Goal: Task Accomplishment & Management: Use online tool/utility

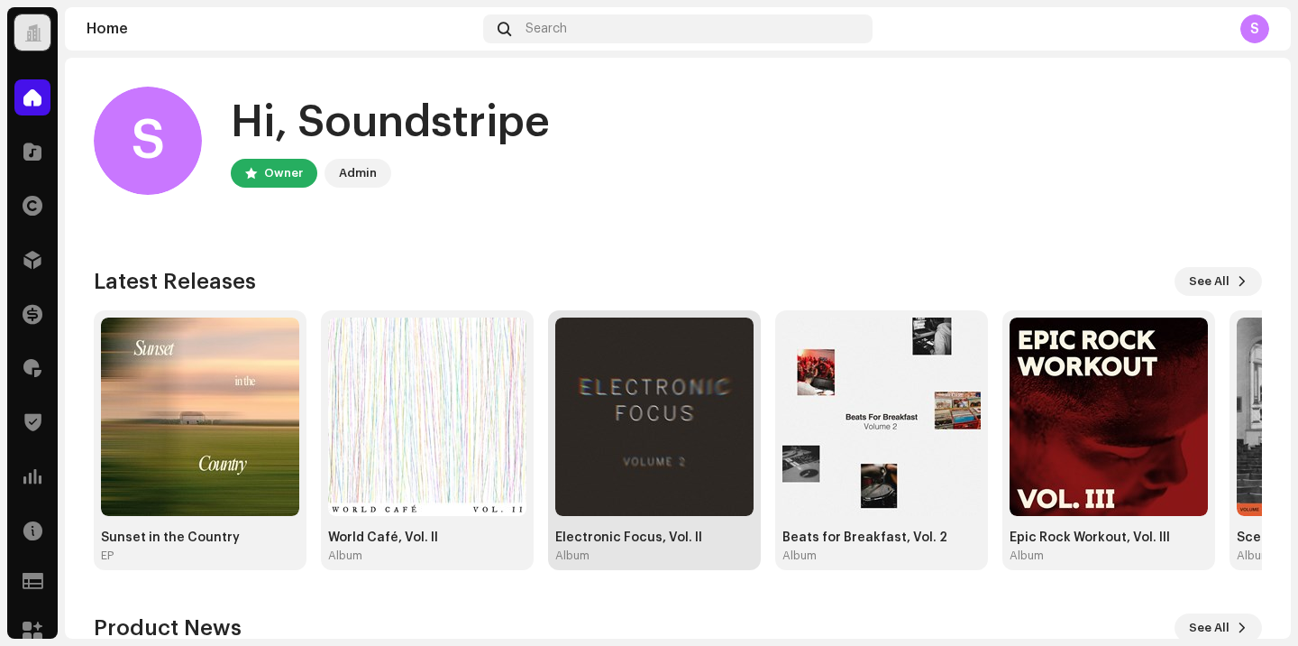
click at [624, 371] on img at bounding box center [654, 416] width 198 height 198
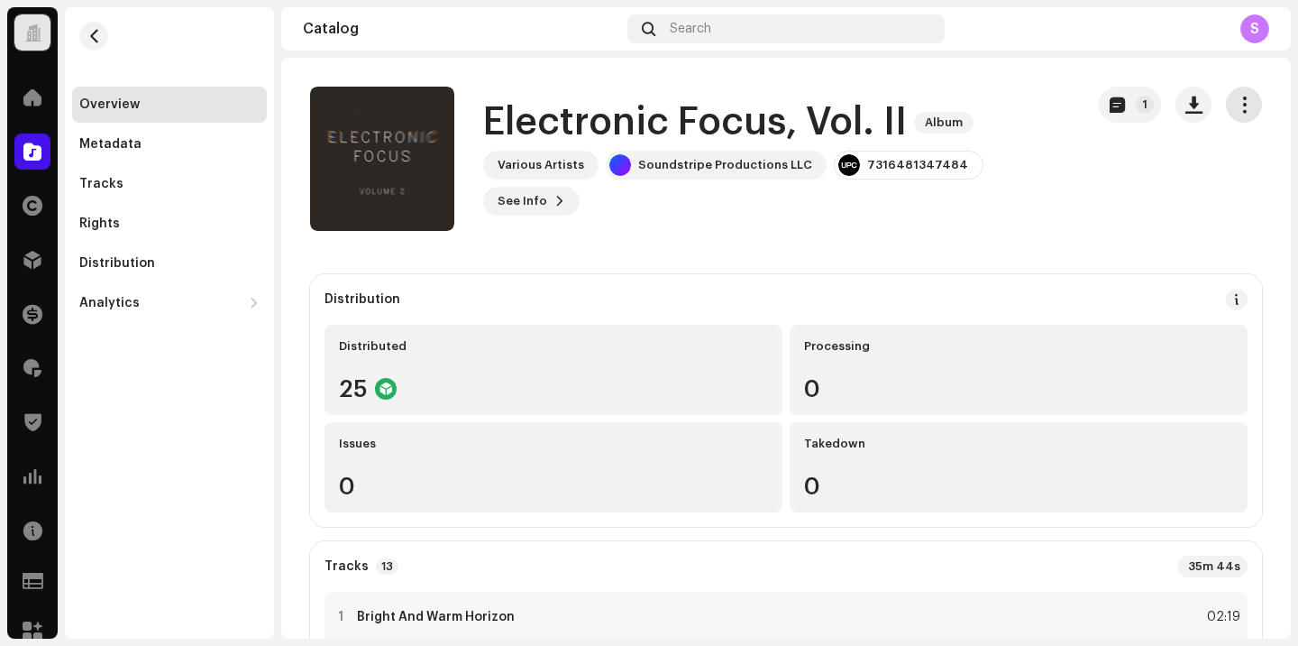
click at [1236, 106] on span "button" at bounding box center [1244, 104] width 17 height 14
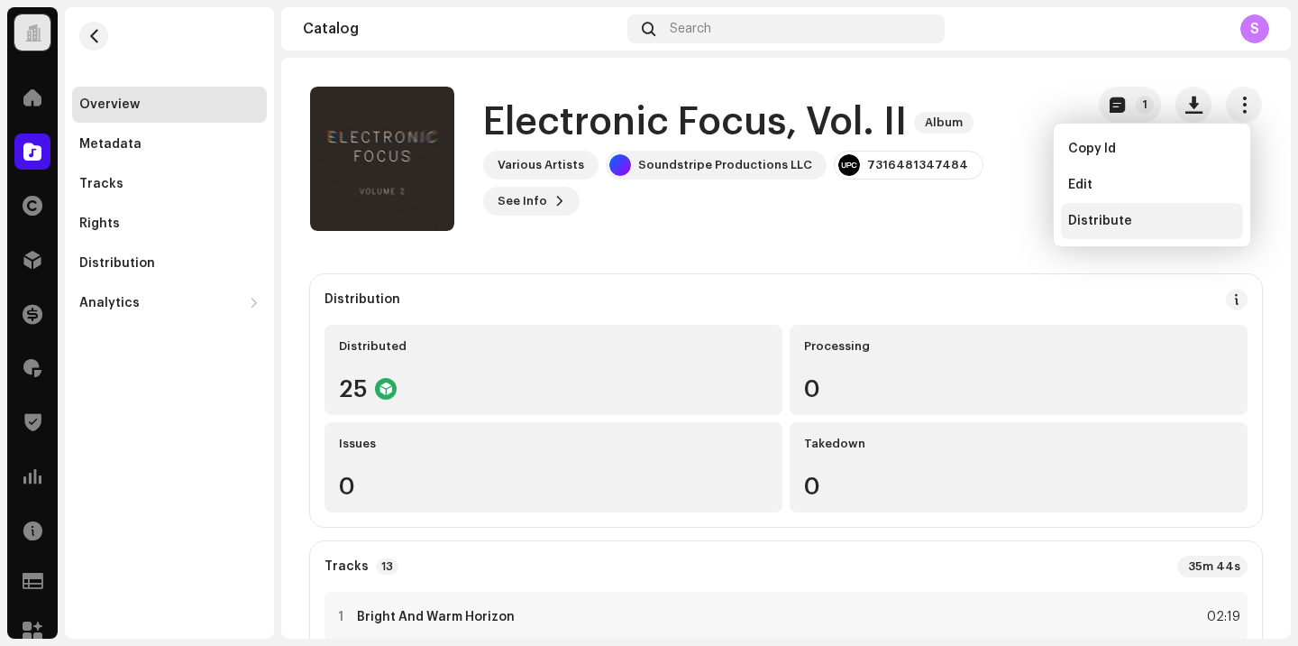
click at [1120, 218] on span "Distribute" at bounding box center [1100, 221] width 64 height 14
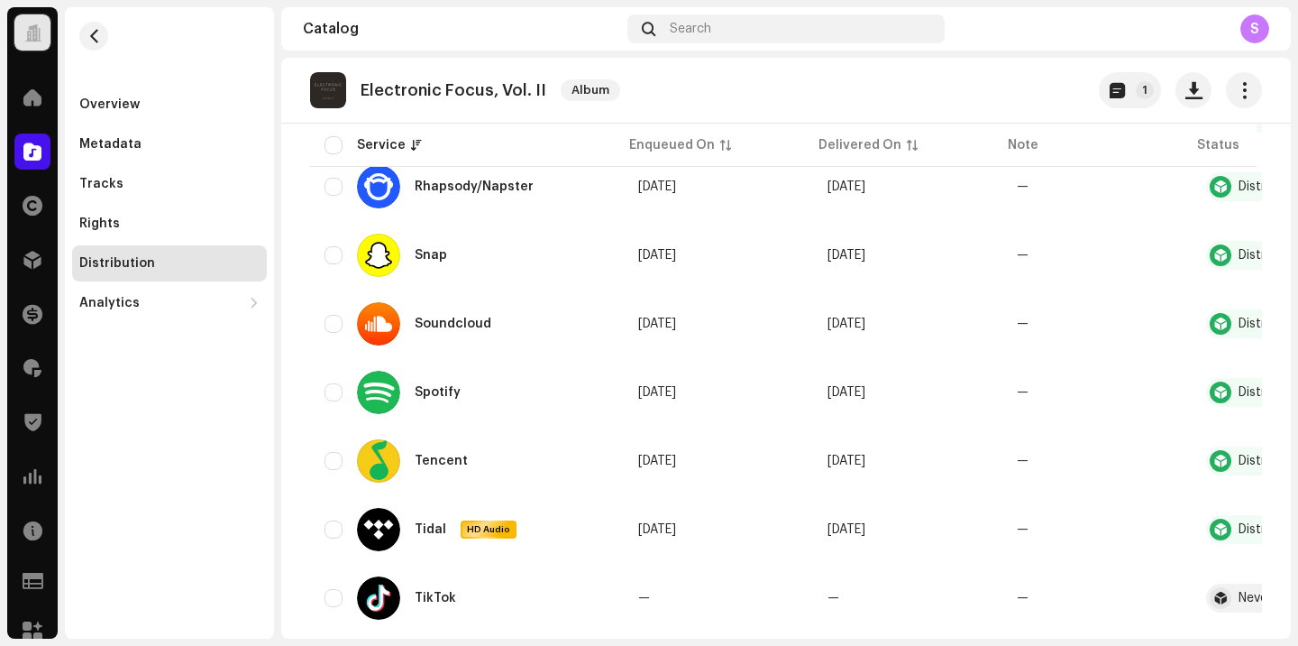
scroll to position [1610, 0]
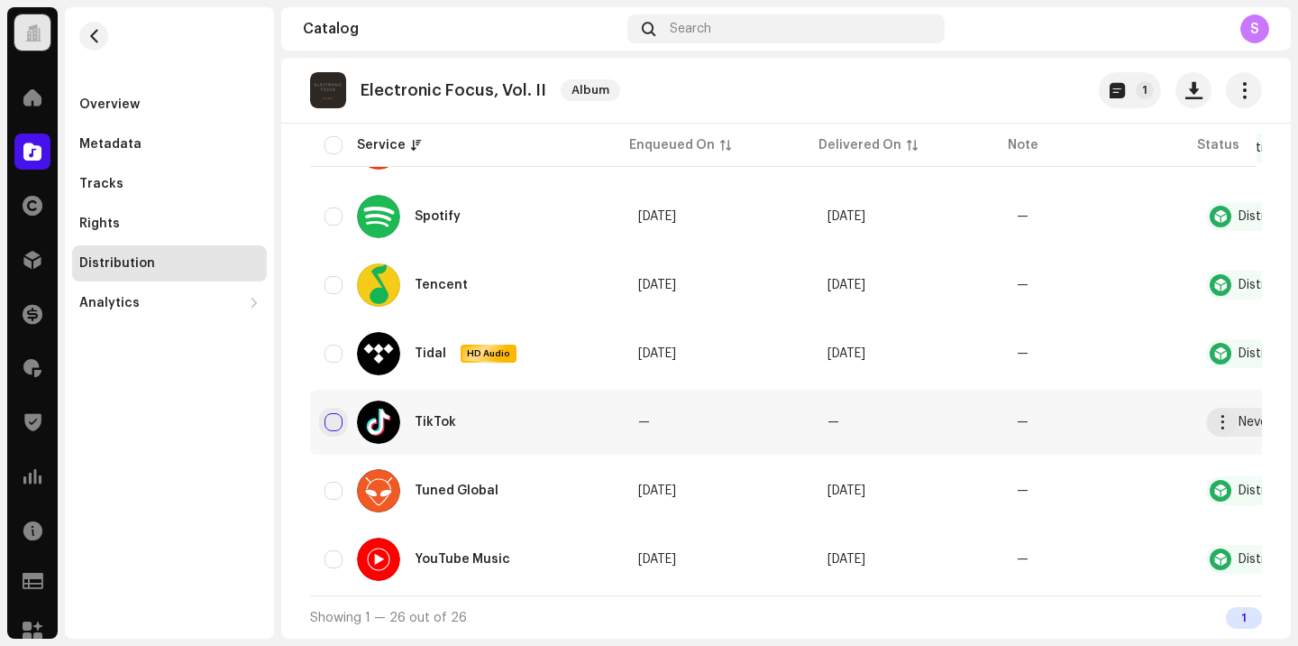
click at [333, 413] on input "checkbox" at bounding box center [334, 422] width 18 height 18
checkbox input "true"
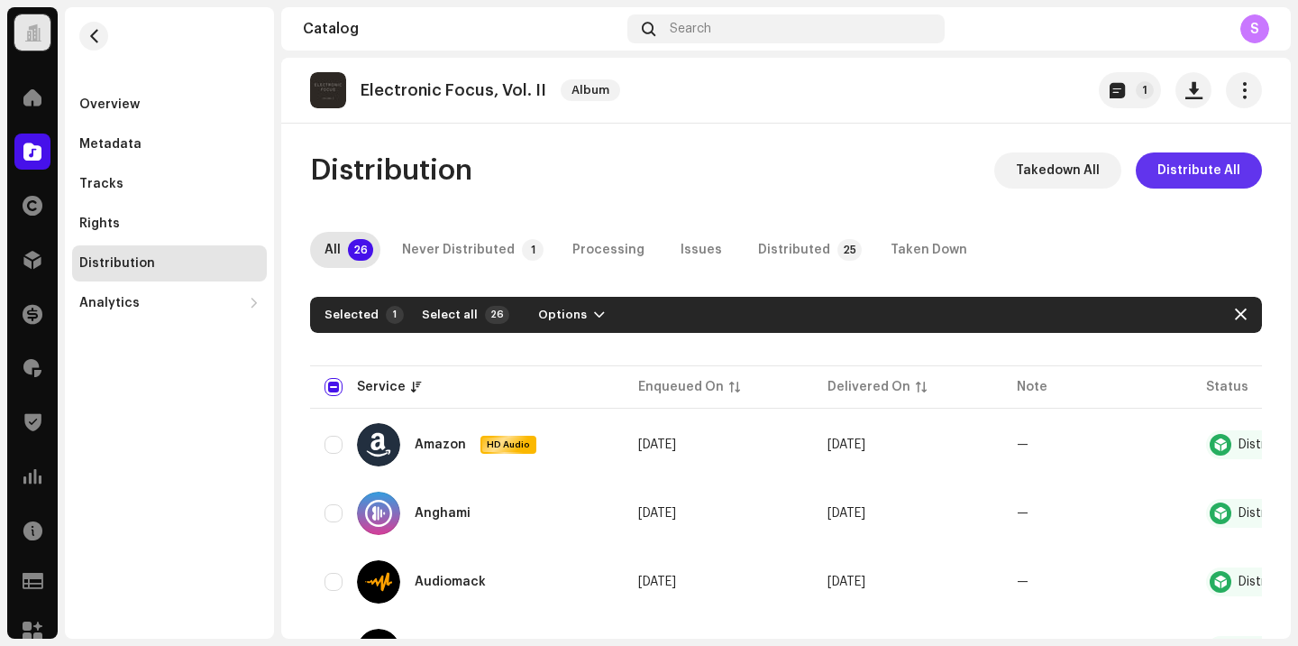
click at [1192, 173] on span "Distribute All" at bounding box center [1199, 170] width 83 height 36
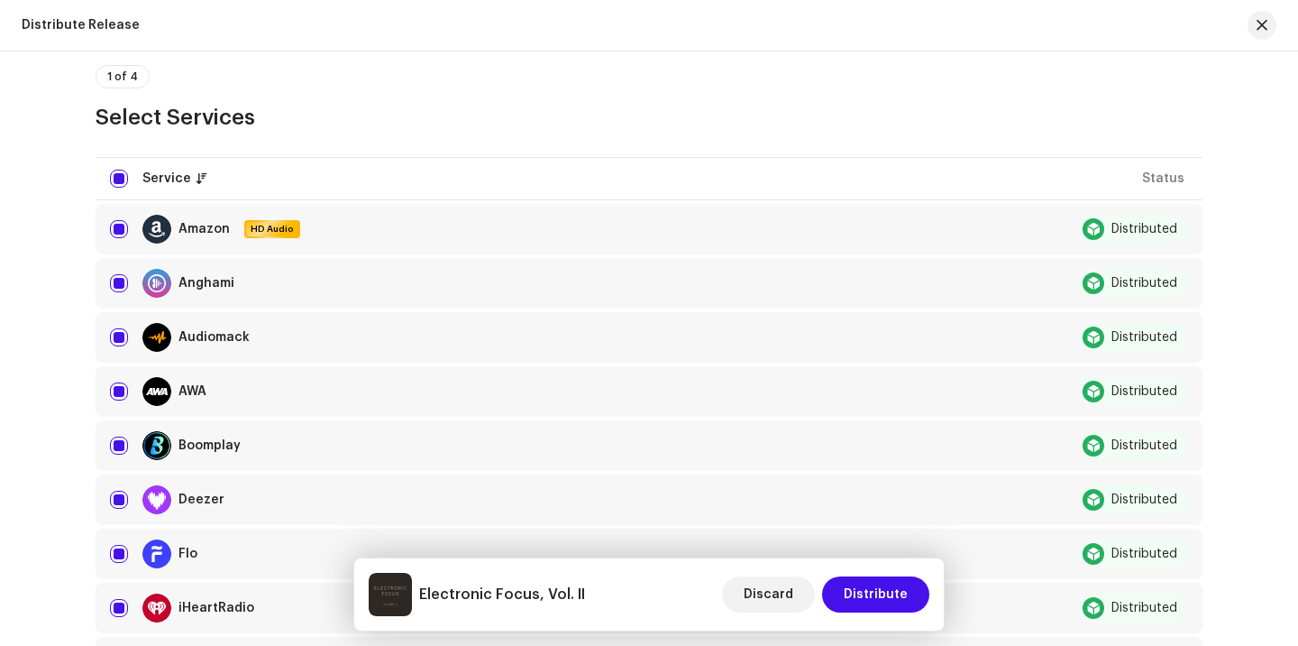
scroll to position [183, 0]
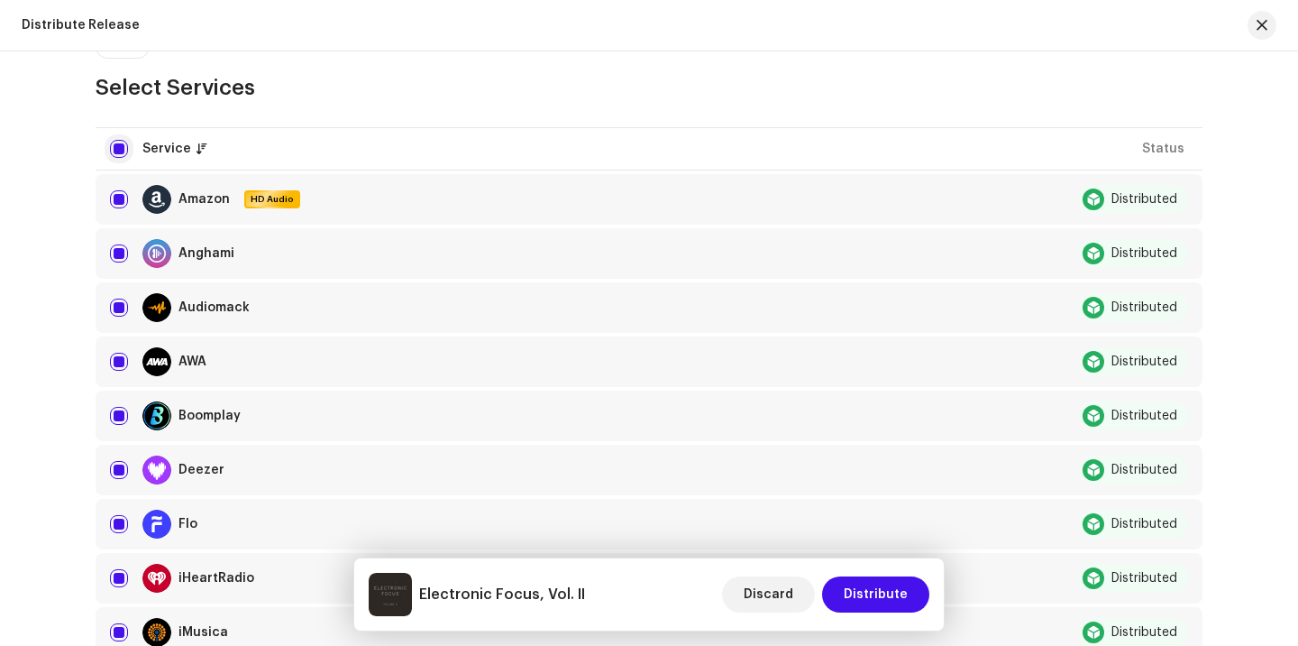
click at [113, 151] on input "checkbox" at bounding box center [119, 149] width 18 height 18
checkbox input "false"
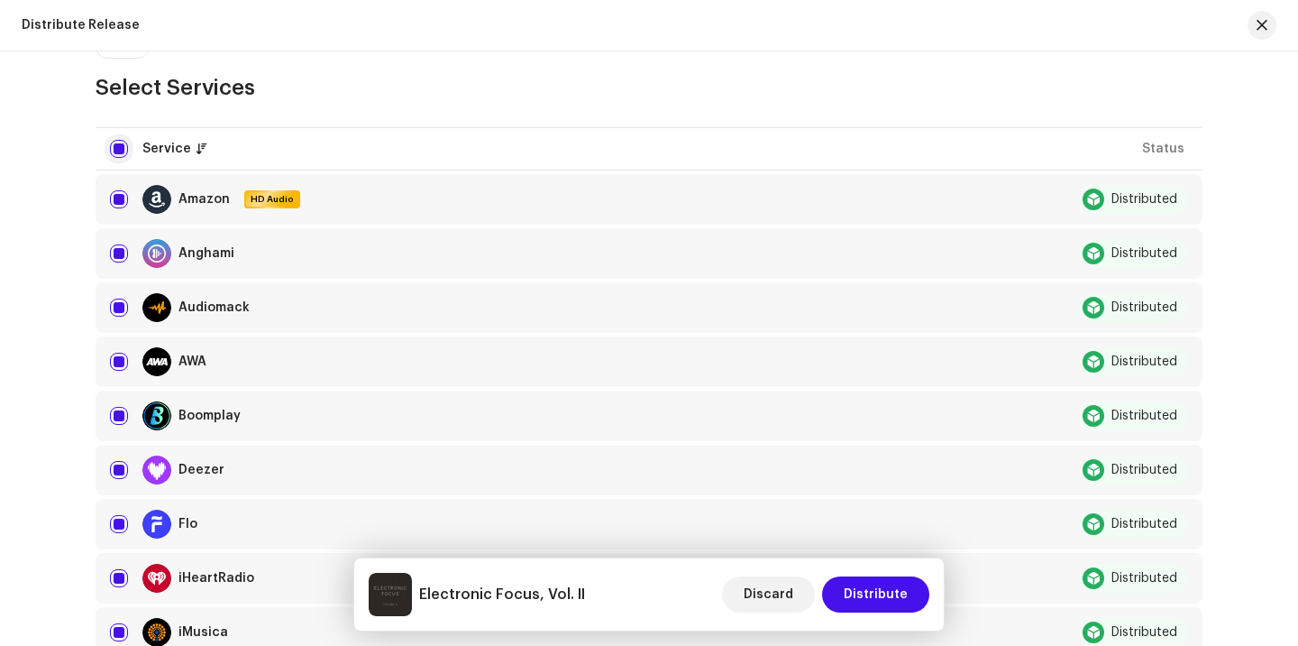
checkbox input "false"
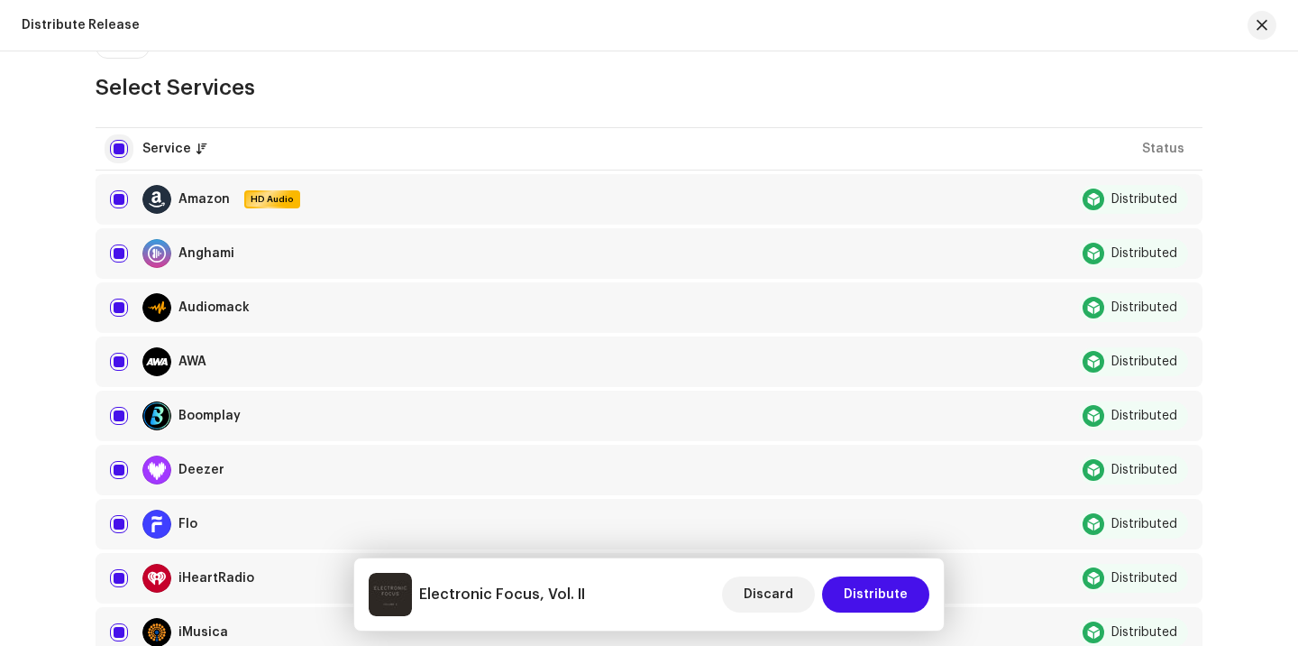
checkbox input "false"
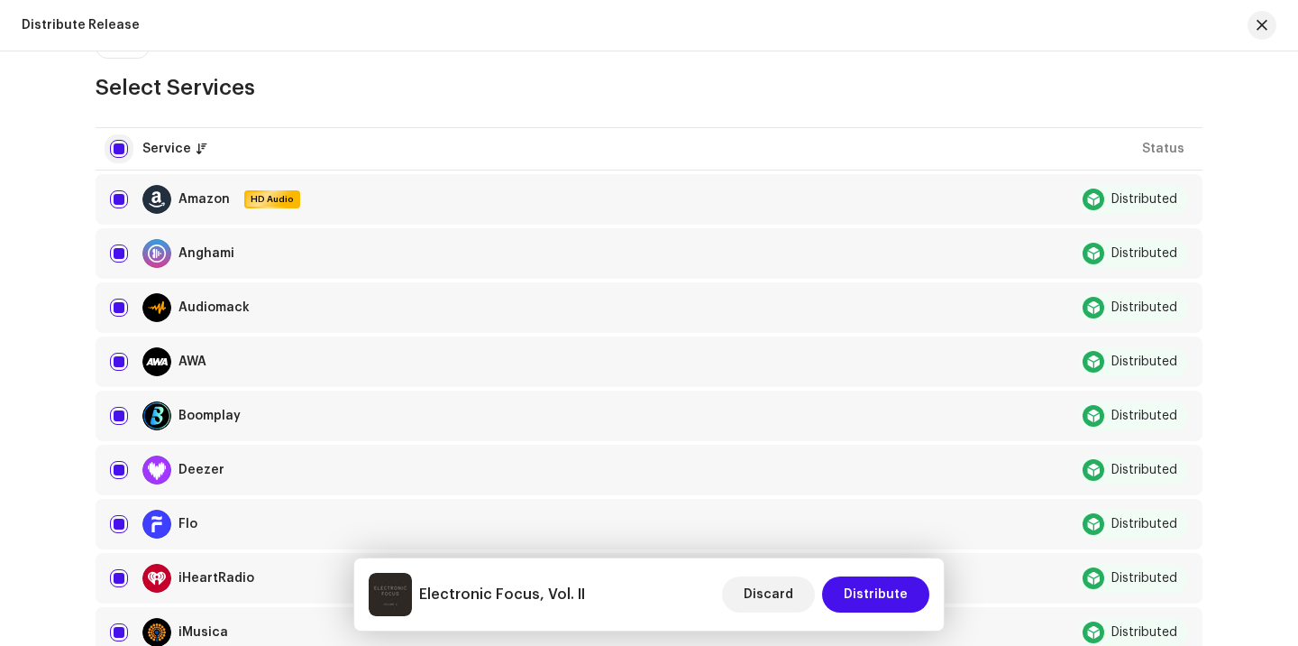
checkbox input "false"
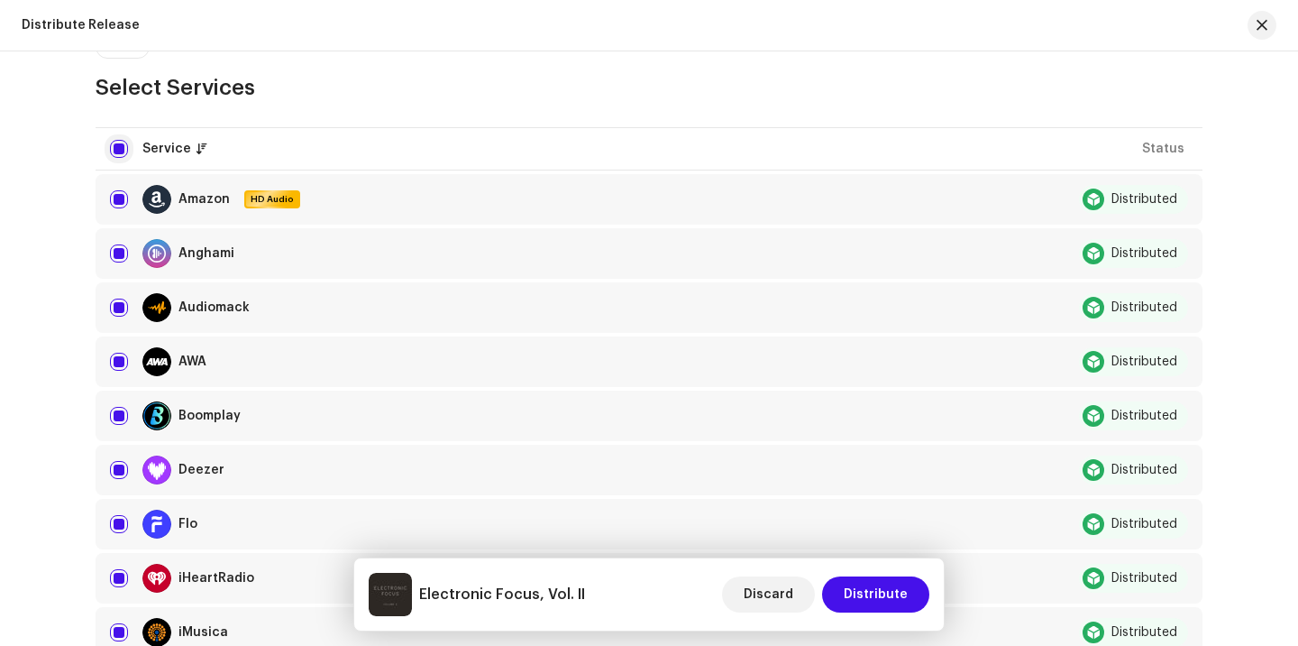
checkbox input "false"
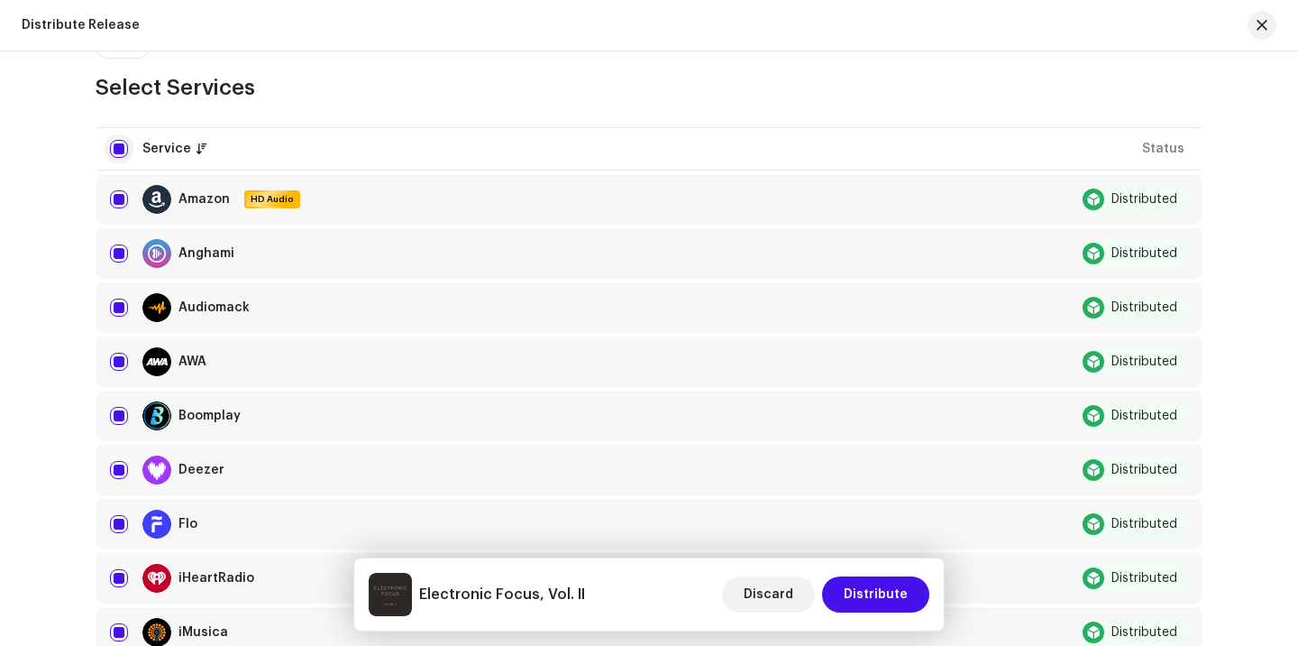
checkbox input "false"
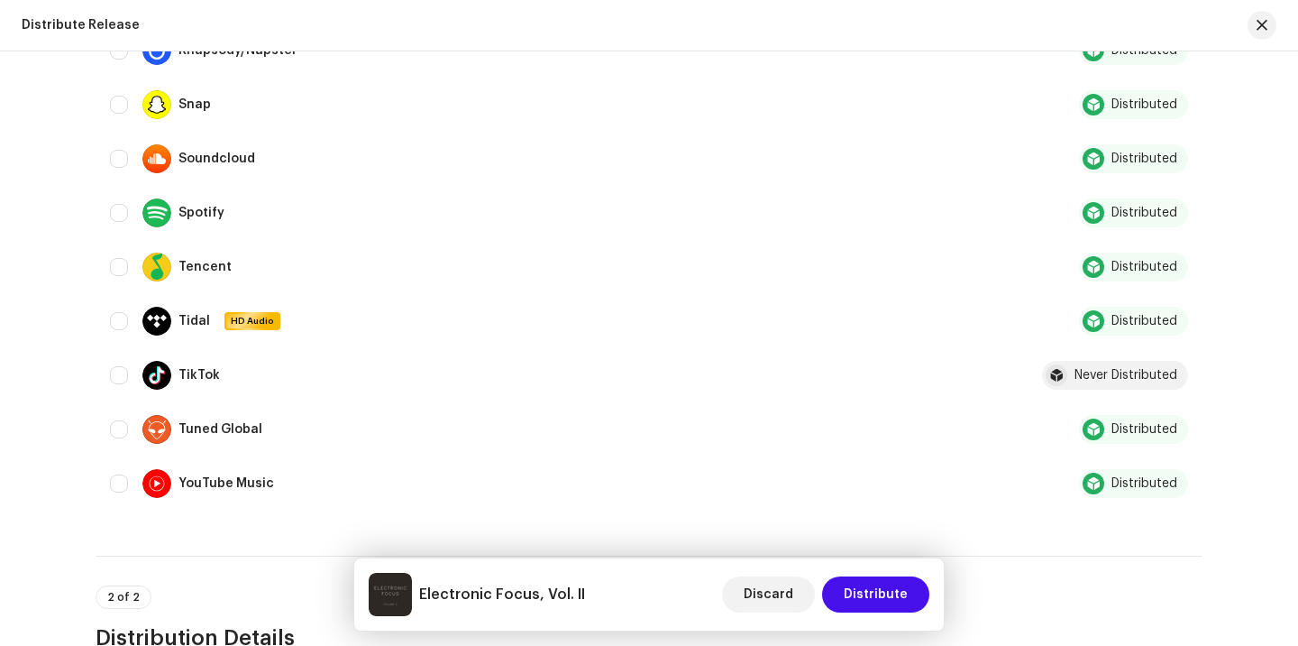
scroll to position [1372, 0]
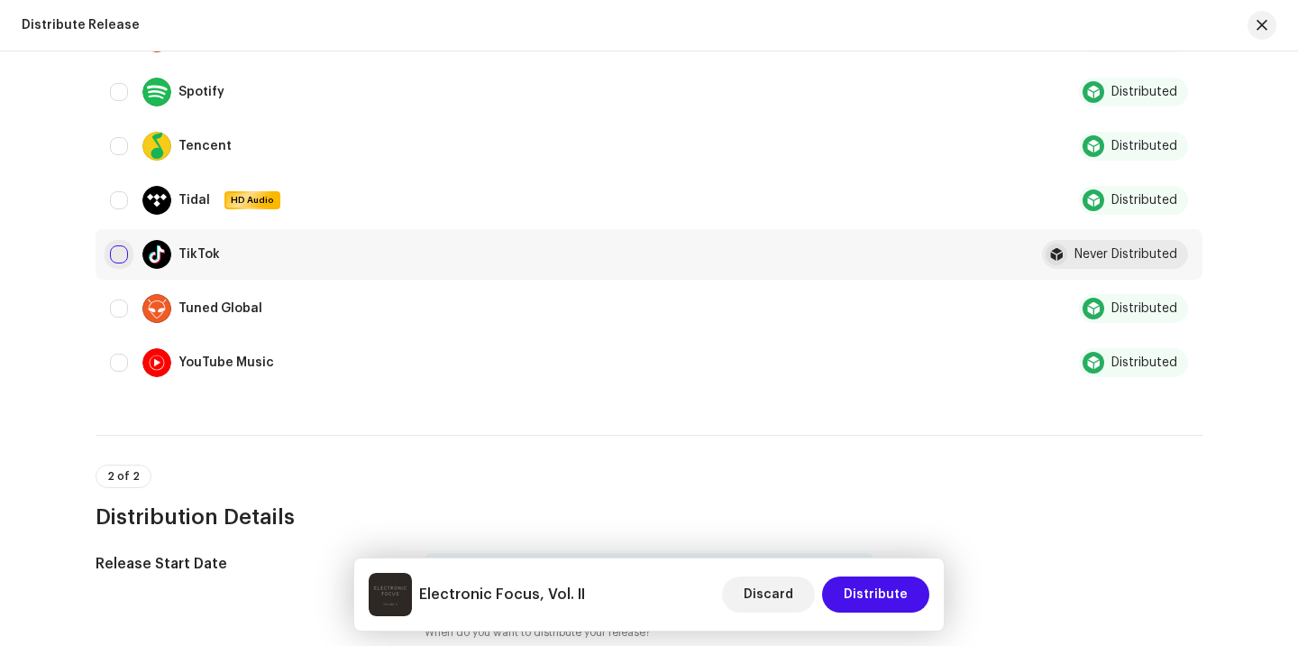
click at [115, 258] on input "Row Unselected" at bounding box center [119, 254] width 18 height 18
checkbox input "true"
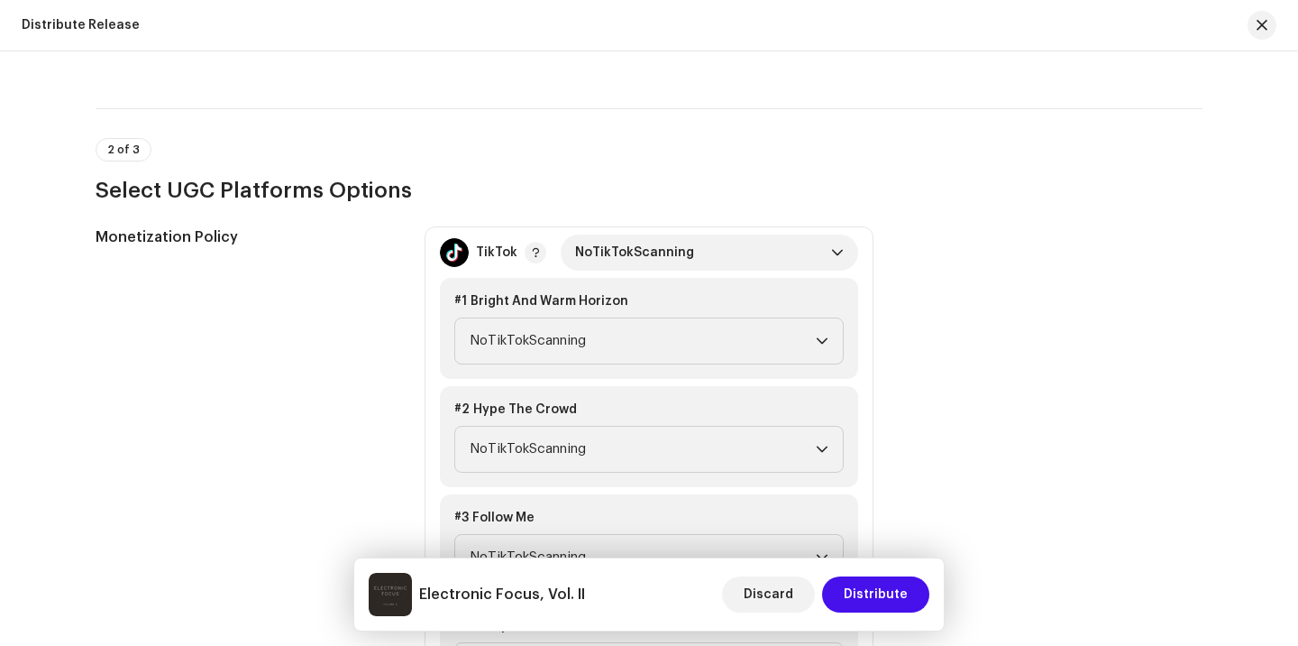
scroll to position [1692, 0]
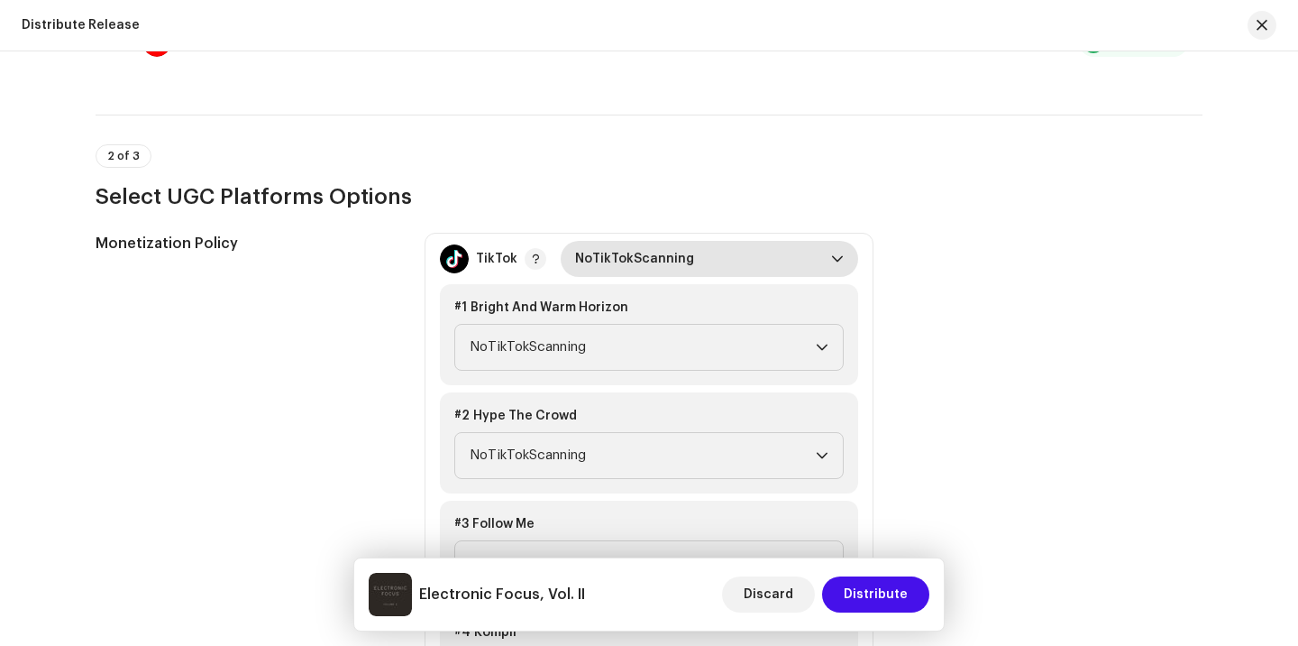
click at [839, 256] on icon "dropdown trigger" at bounding box center [837, 258] width 13 height 13
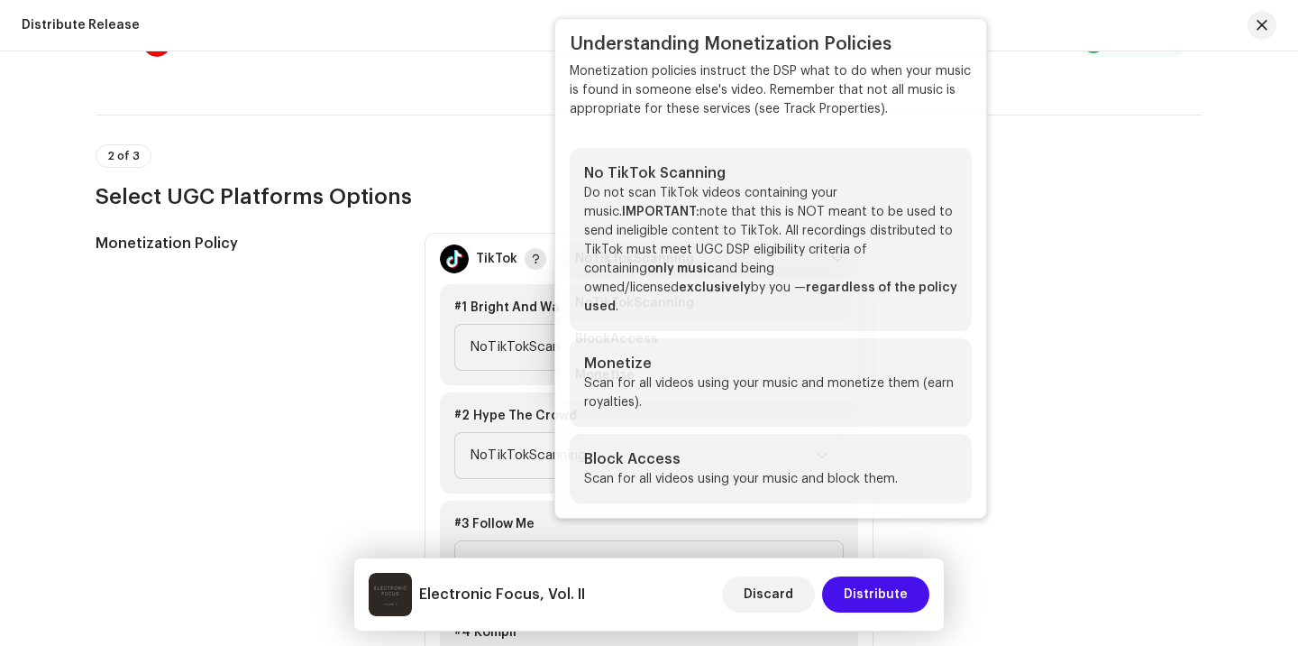
click at [531, 258] on span "button" at bounding box center [535, 259] width 9 height 14
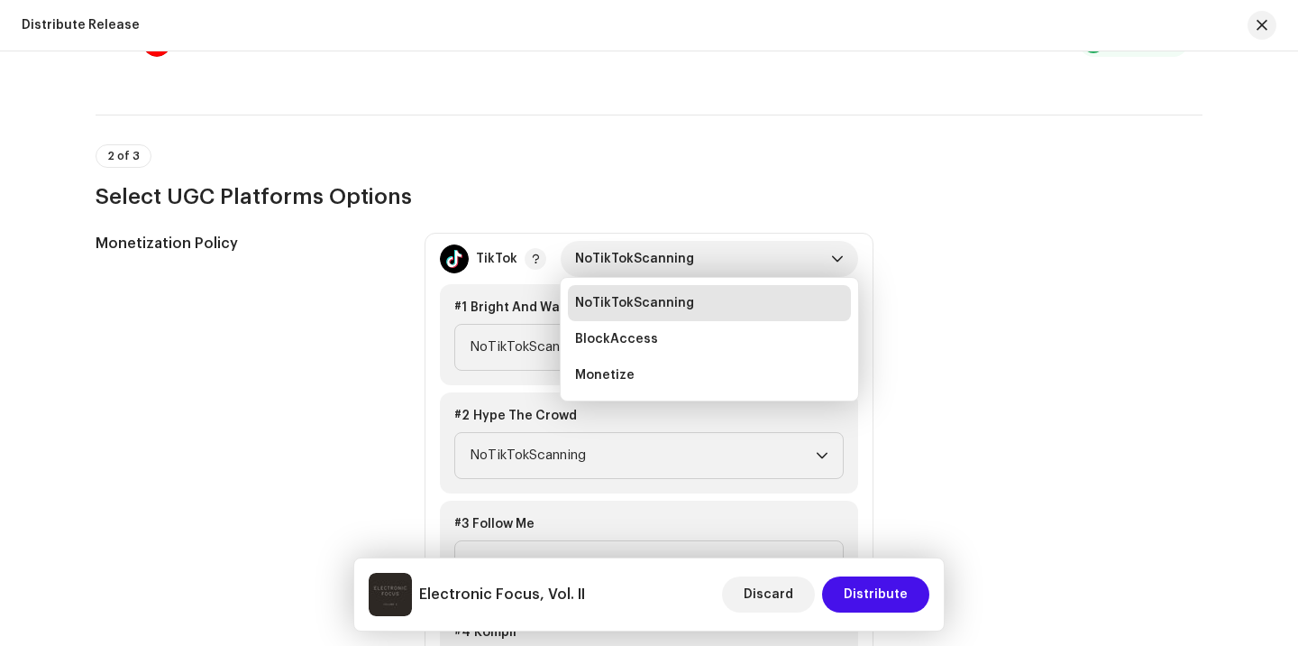
click at [974, 133] on div "2 of 3 Select UGC Platforms Options" at bounding box center [649, 162] width 1107 height 96
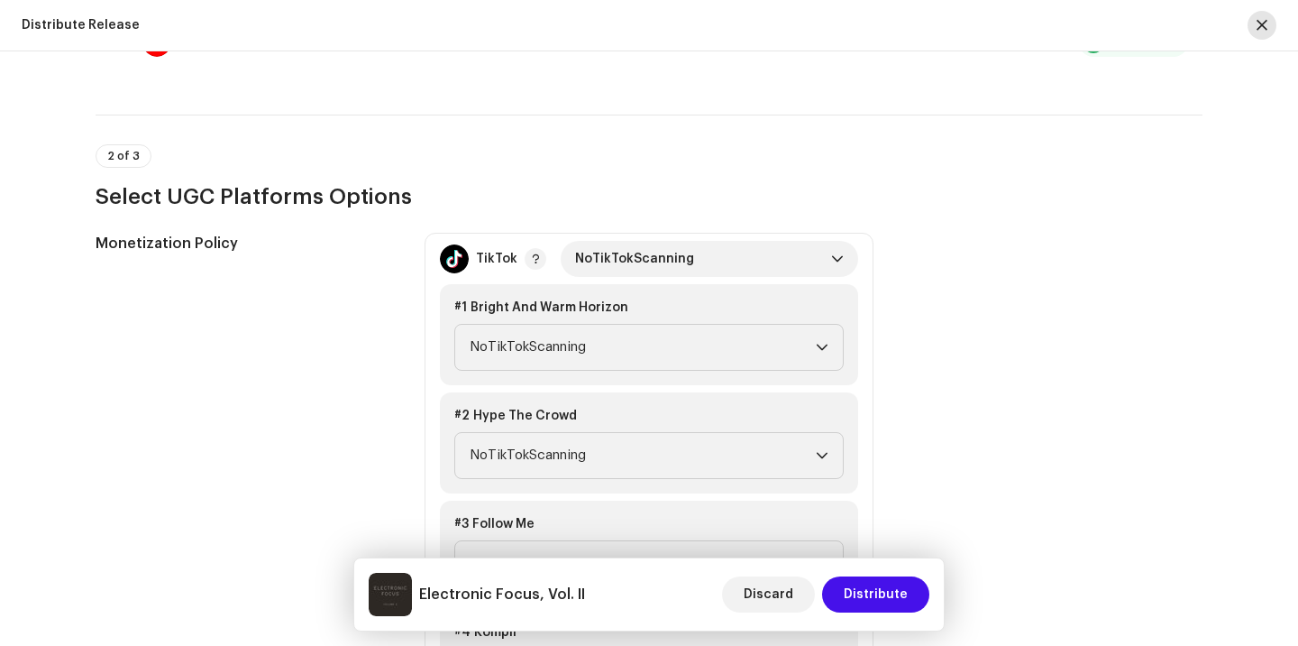
click at [1266, 26] on span "button" at bounding box center [1262, 25] width 11 height 14
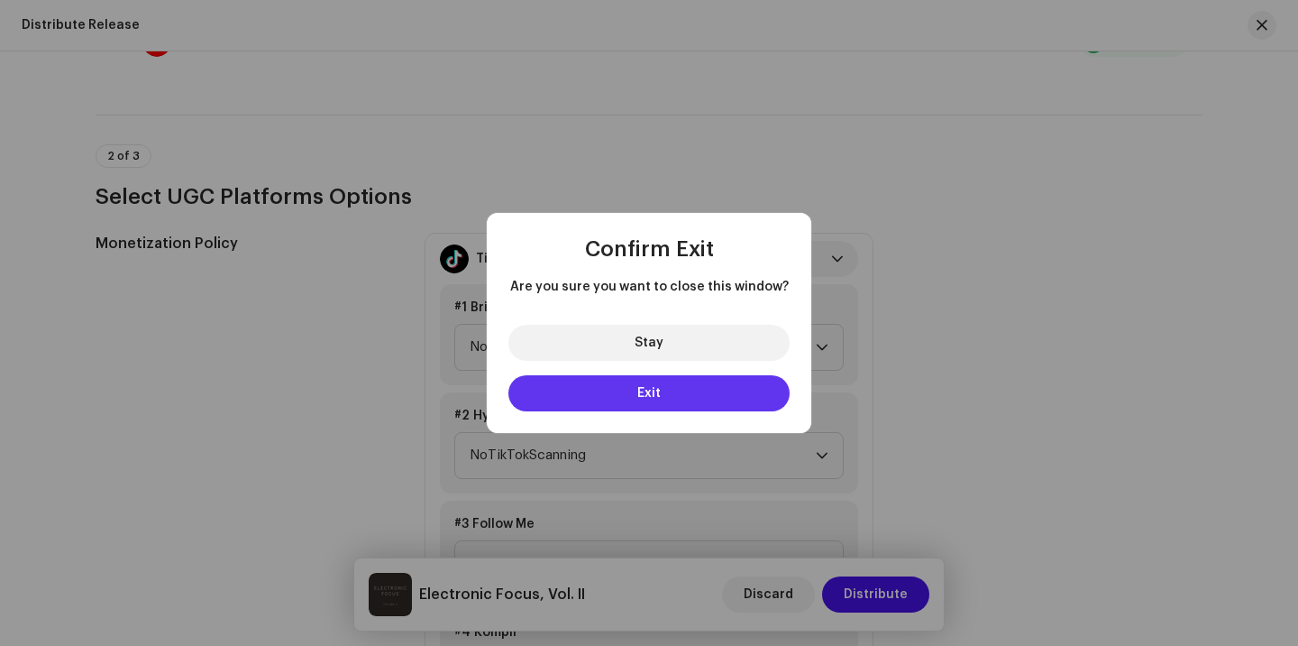
click at [653, 390] on span "Exit" at bounding box center [648, 393] width 23 height 13
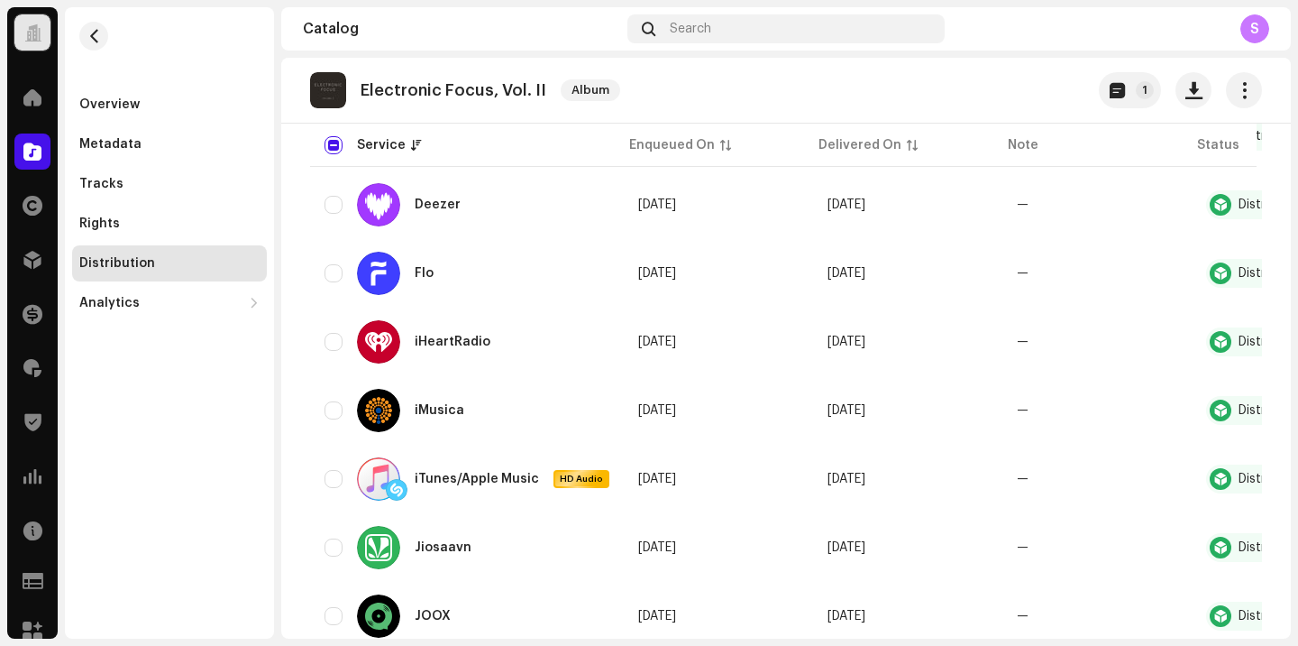
scroll to position [0, 0]
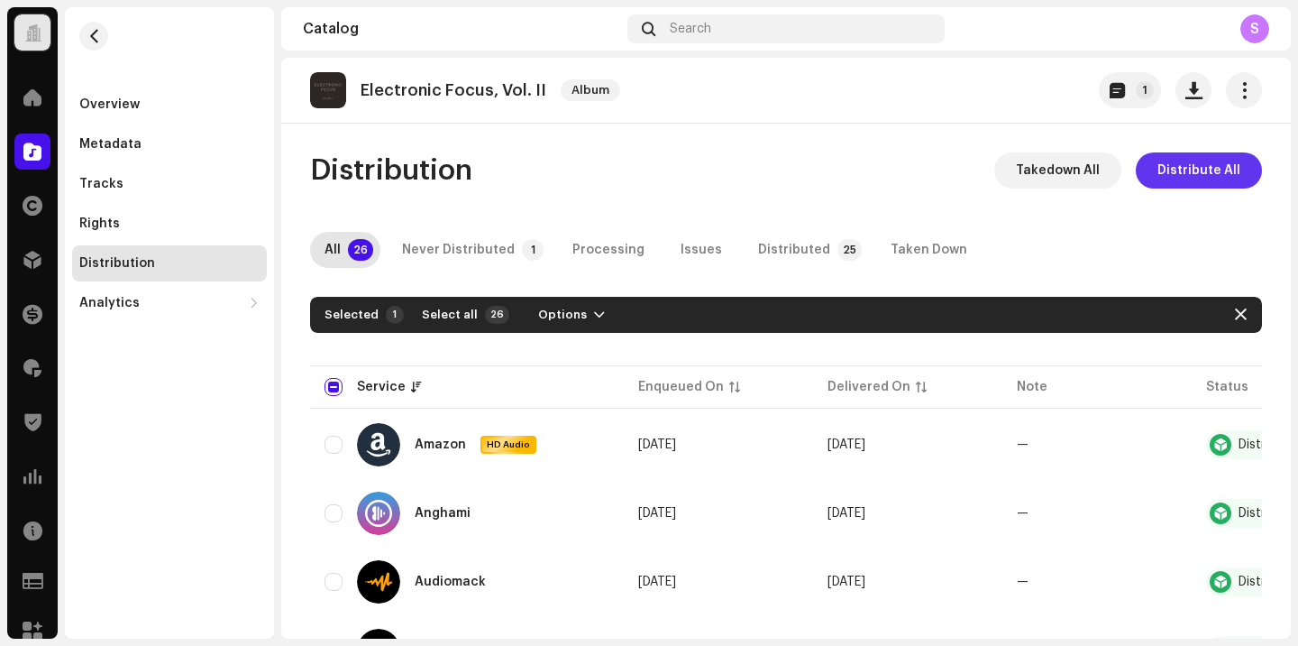
click at [1171, 176] on span "Distribute All" at bounding box center [1199, 170] width 83 height 36
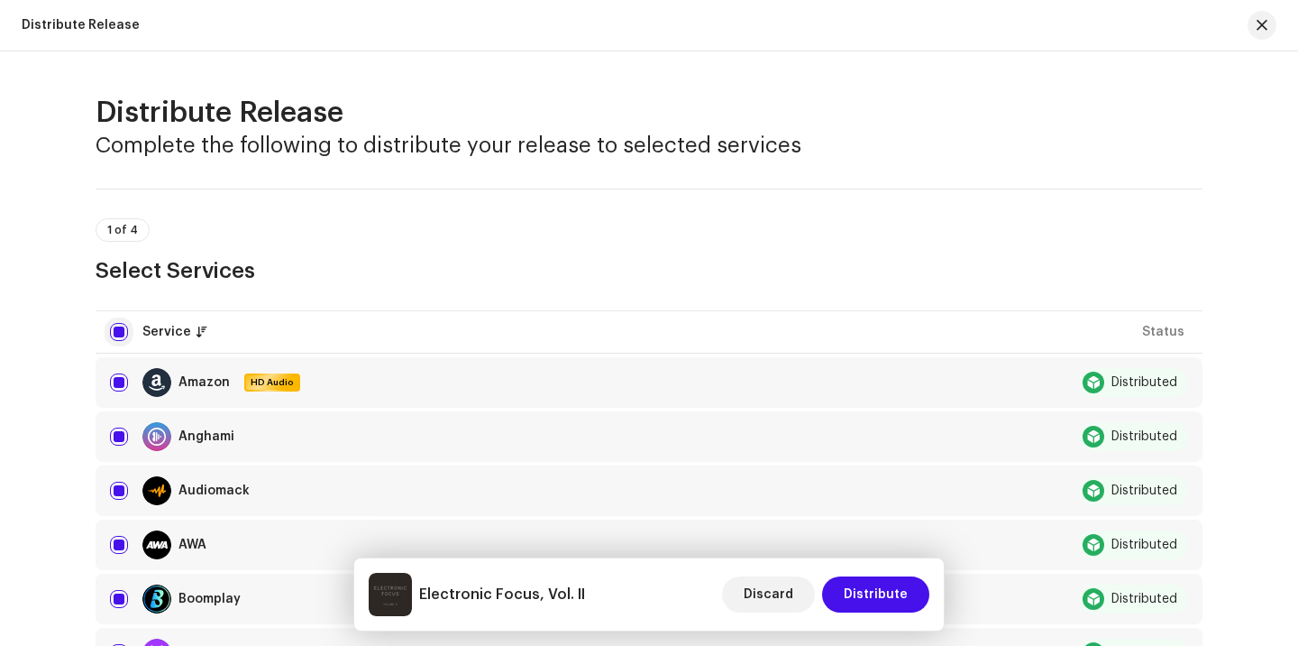
click at [114, 331] on input "checkbox" at bounding box center [119, 332] width 18 height 18
checkbox input "false"
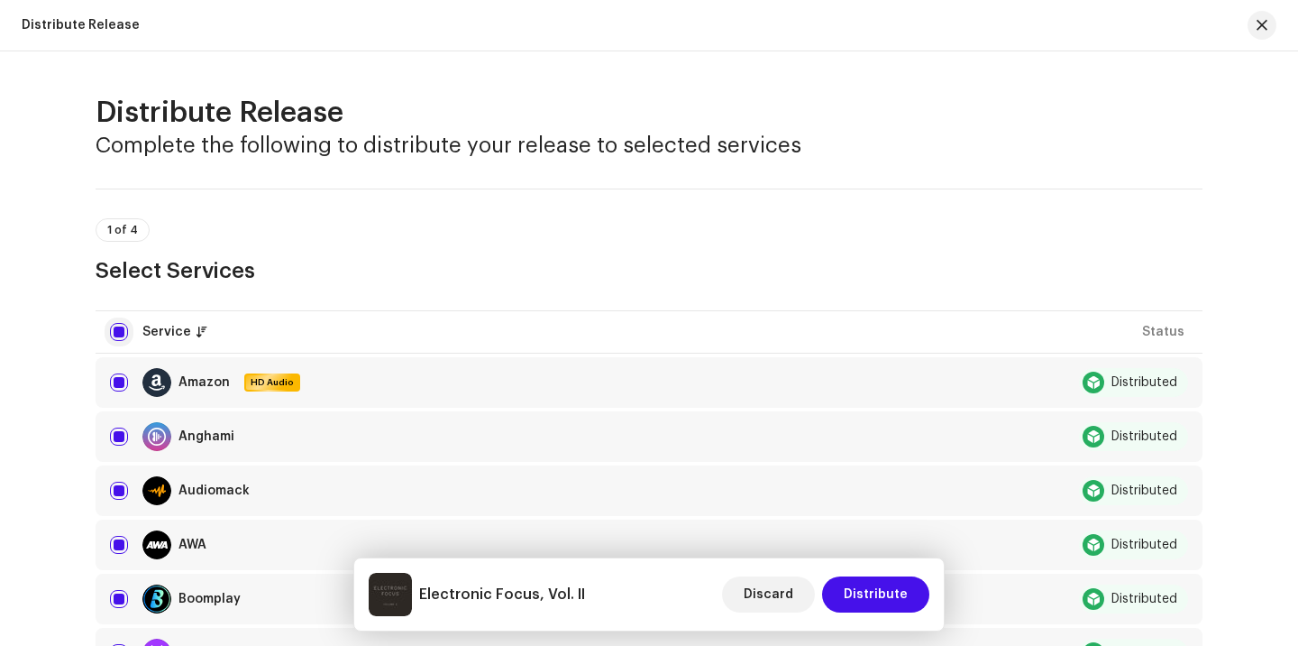
checkbox input "false"
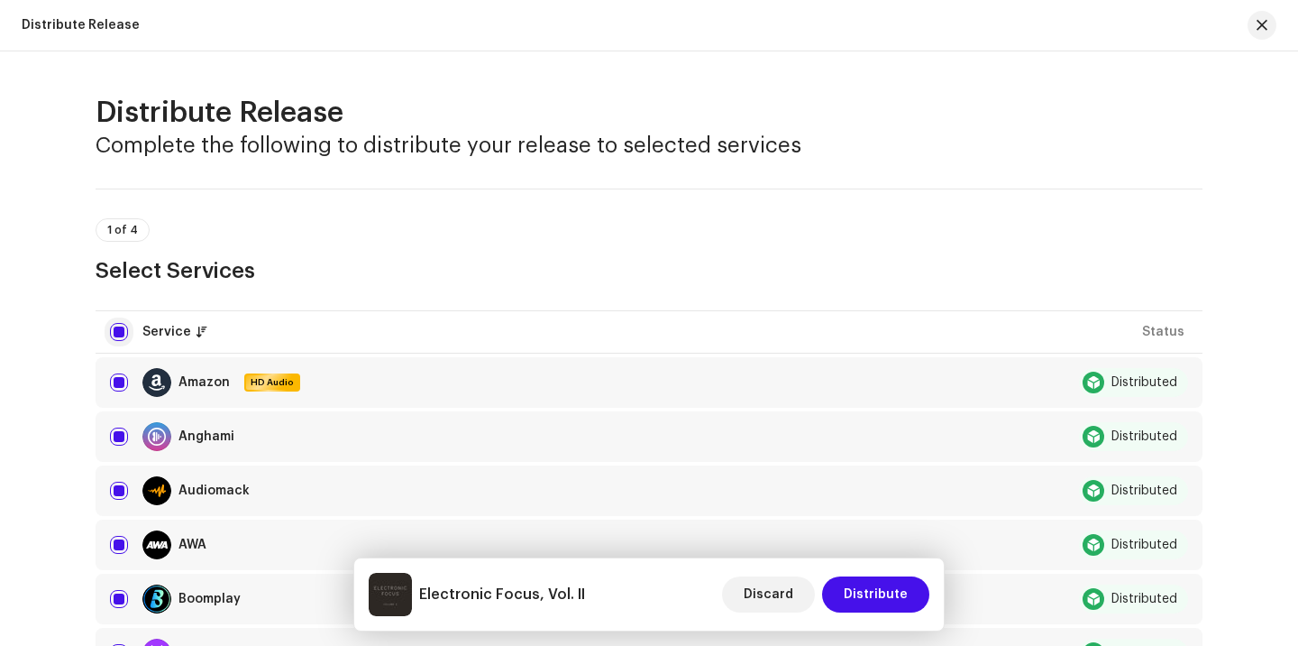
checkbox input "false"
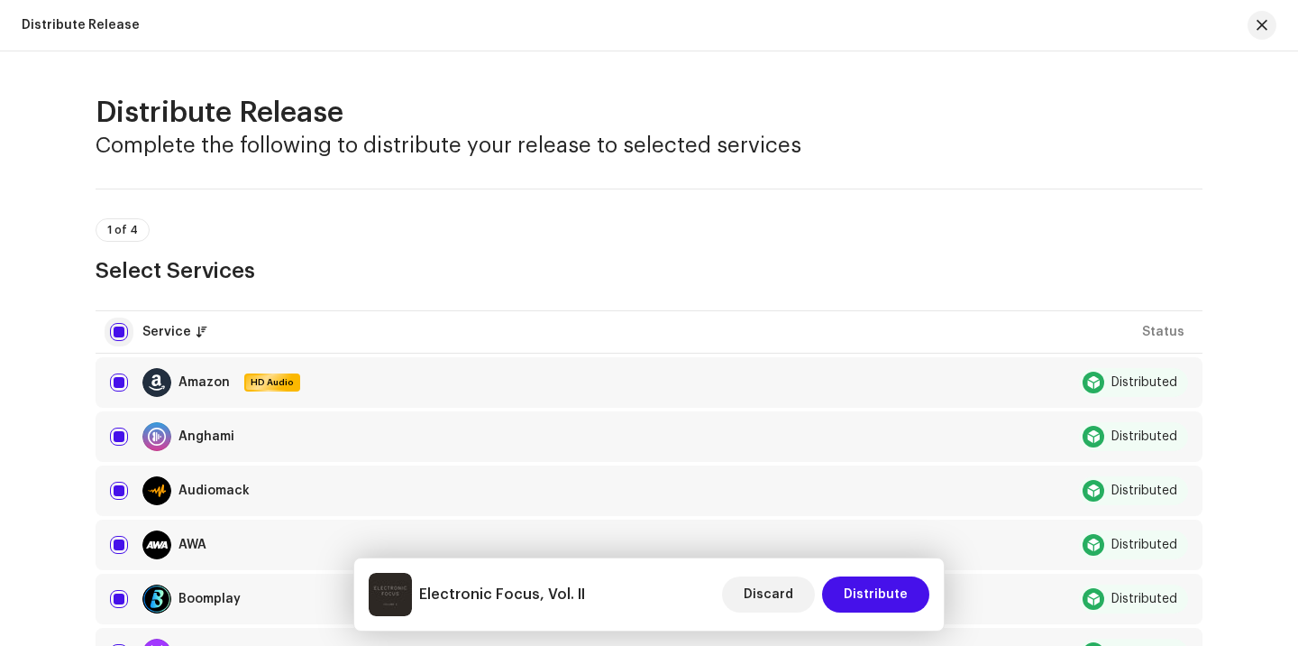
checkbox input "false"
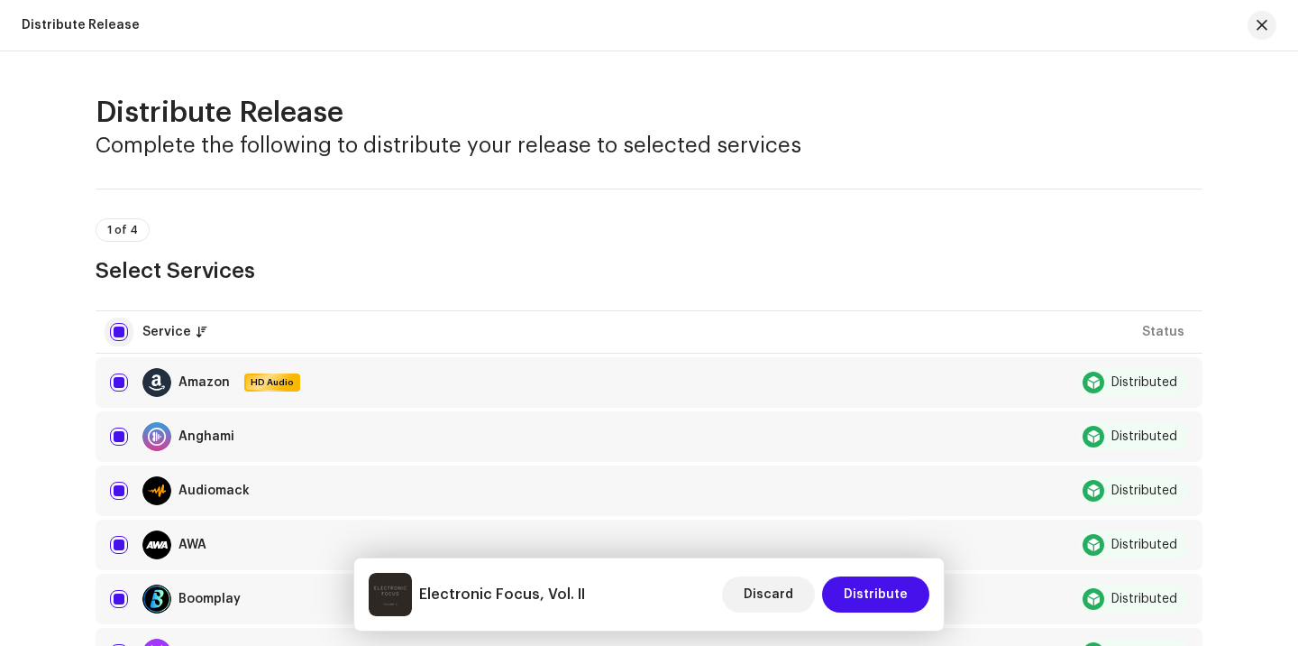
checkbox input "false"
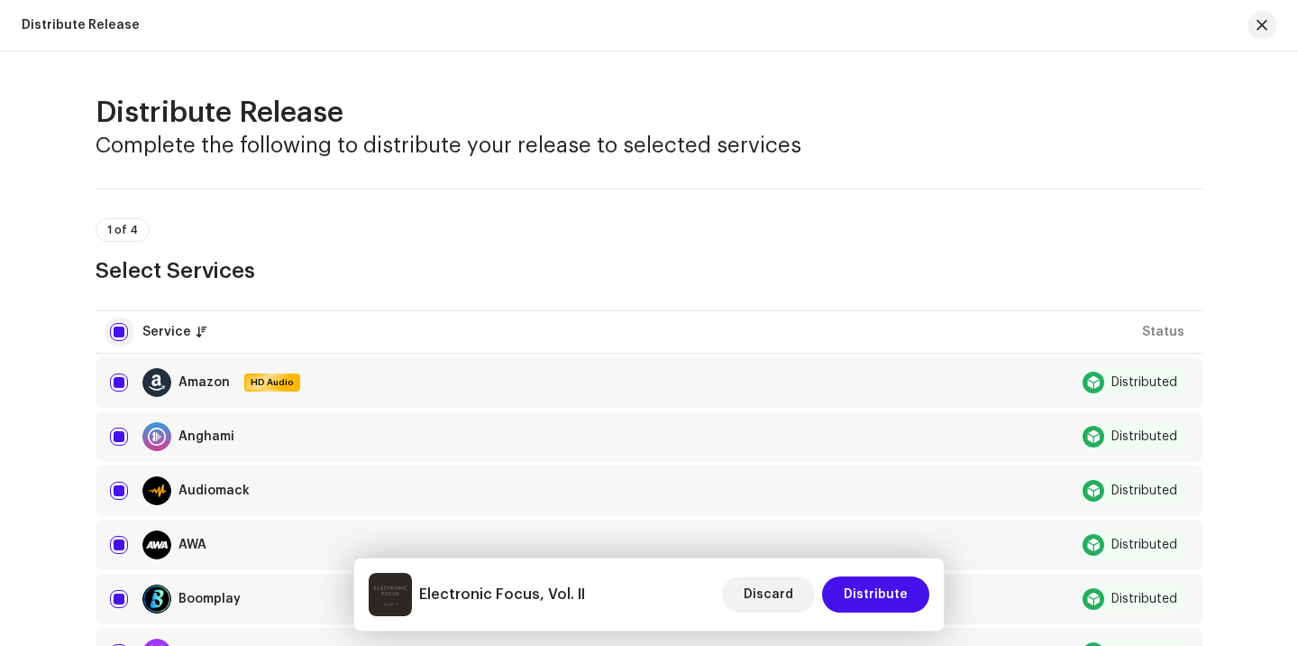
checkbox input "false"
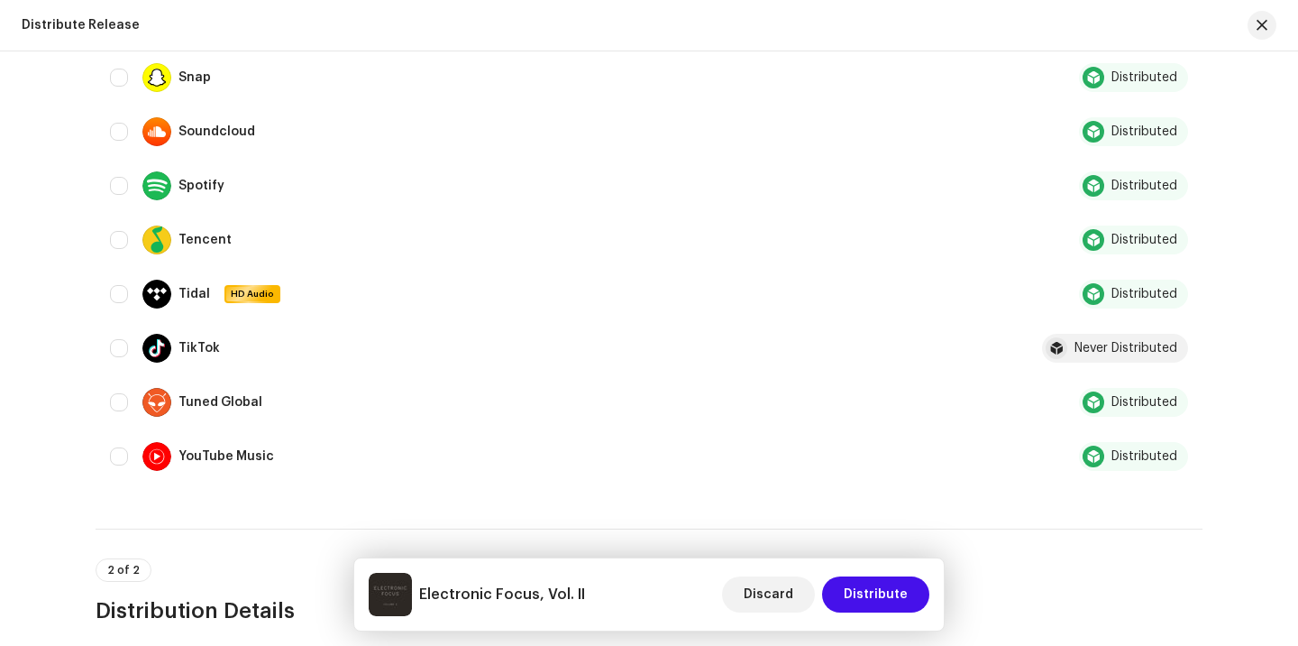
scroll to position [1279, 0]
click at [114, 343] on input "Row Unselected" at bounding box center [119, 347] width 18 height 18
checkbox input "true"
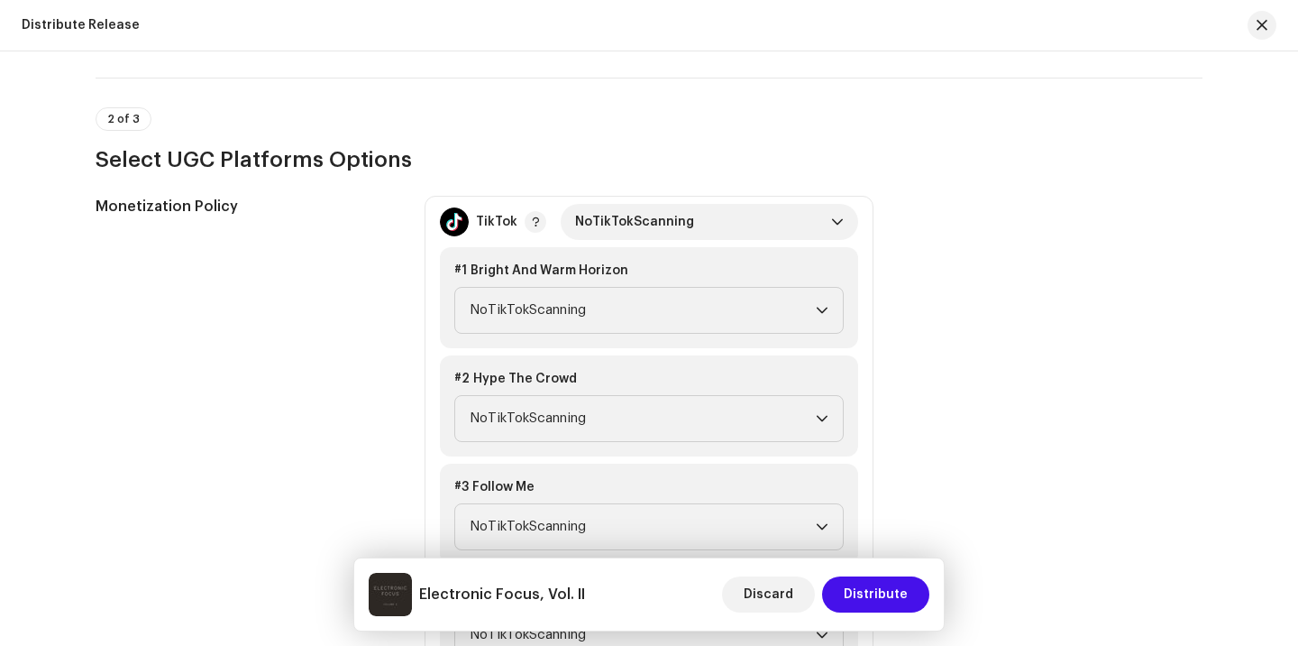
scroll to position [1745, 0]
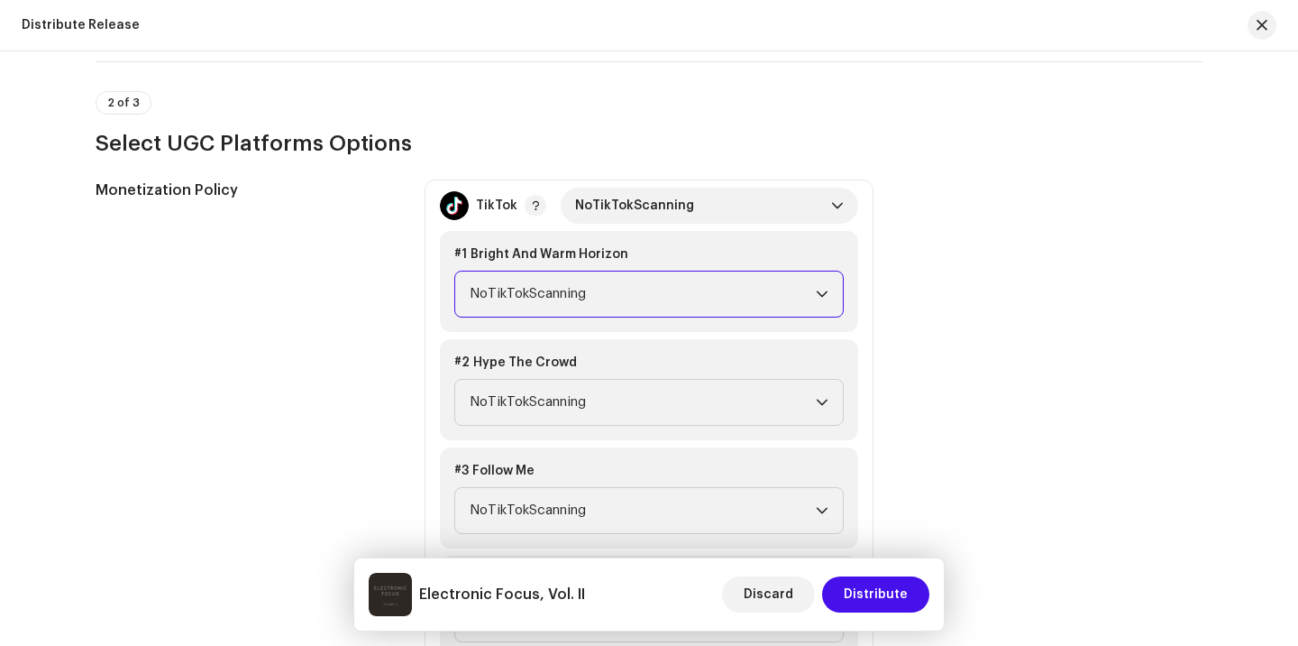
click at [807, 296] on span "NoTikTokScanning" at bounding box center [643, 293] width 346 height 45
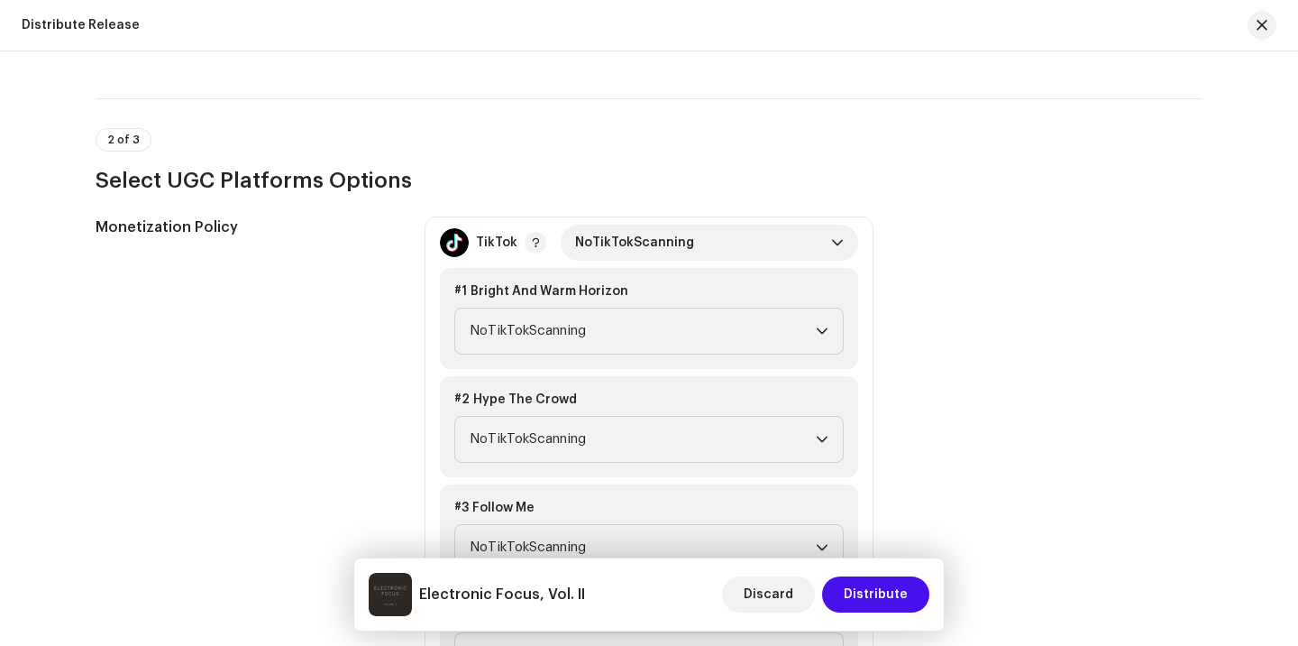
scroll to position [1714, 0]
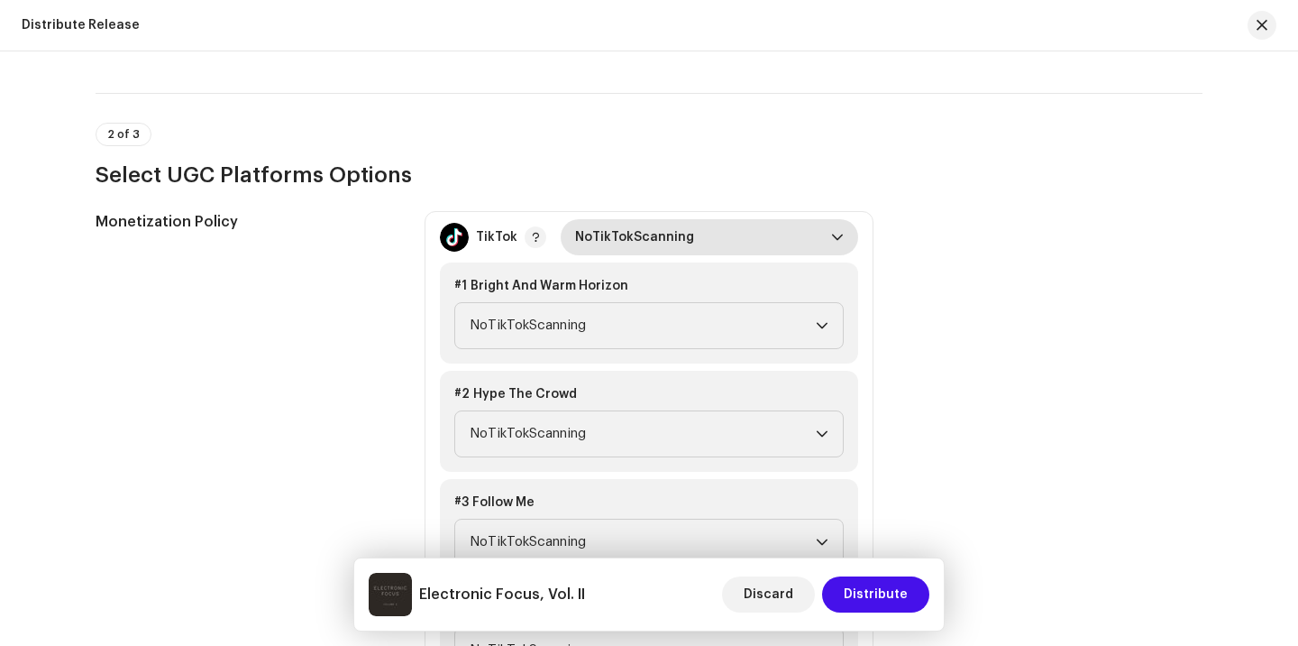
click at [786, 239] on span "NoTikTokScanning" at bounding box center [703, 237] width 256 height 36
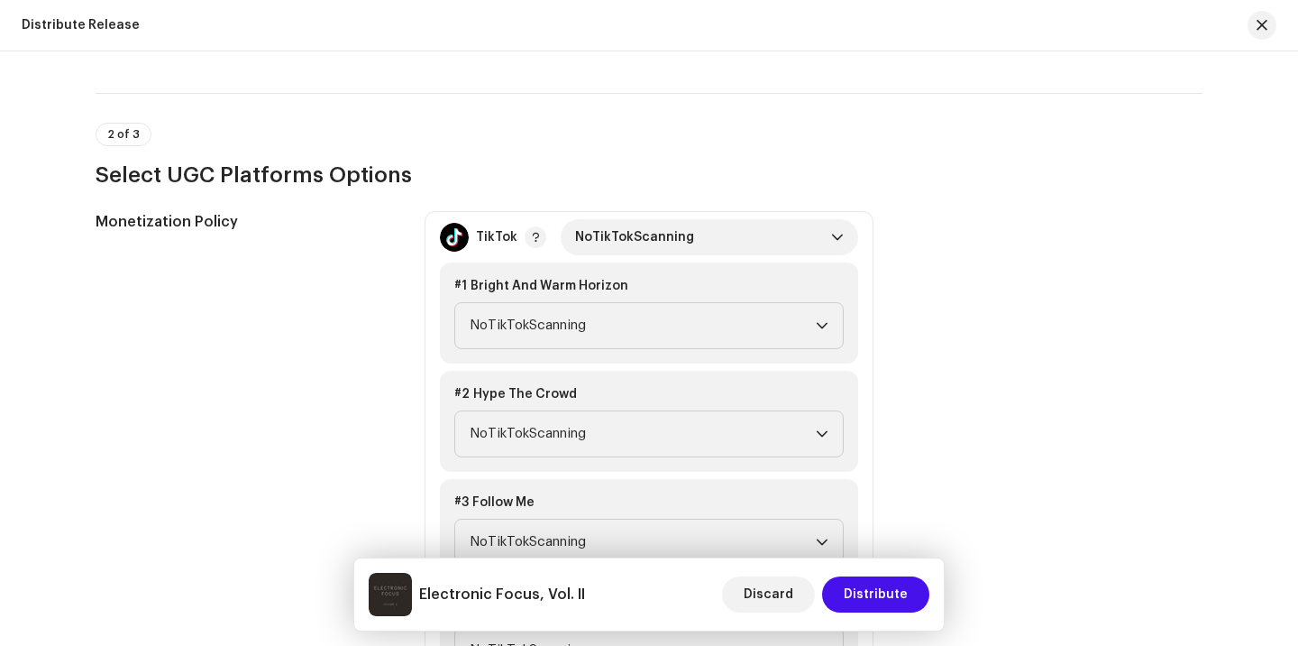
click at [266, 172] on h3 "Select UGC Platforms Options" at bounding box center [649, 174] width 1107 height 29
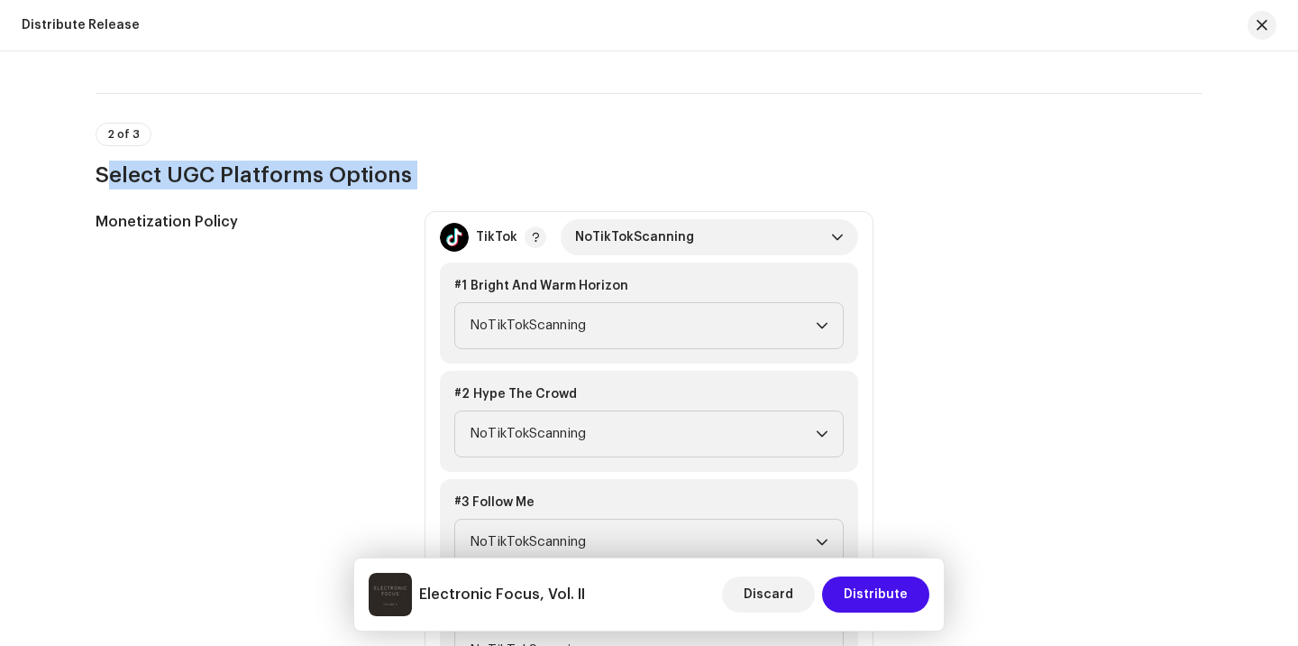
click at [266, 172] on h3 "Select UGC Platforms Options" at bounding box center [649, 174] width 1107 height 29
copy h3 "Select UGC Platforms Options"
click at [1265, 25] on span "button" at bounding box center [1262, 25] width 11 height 14
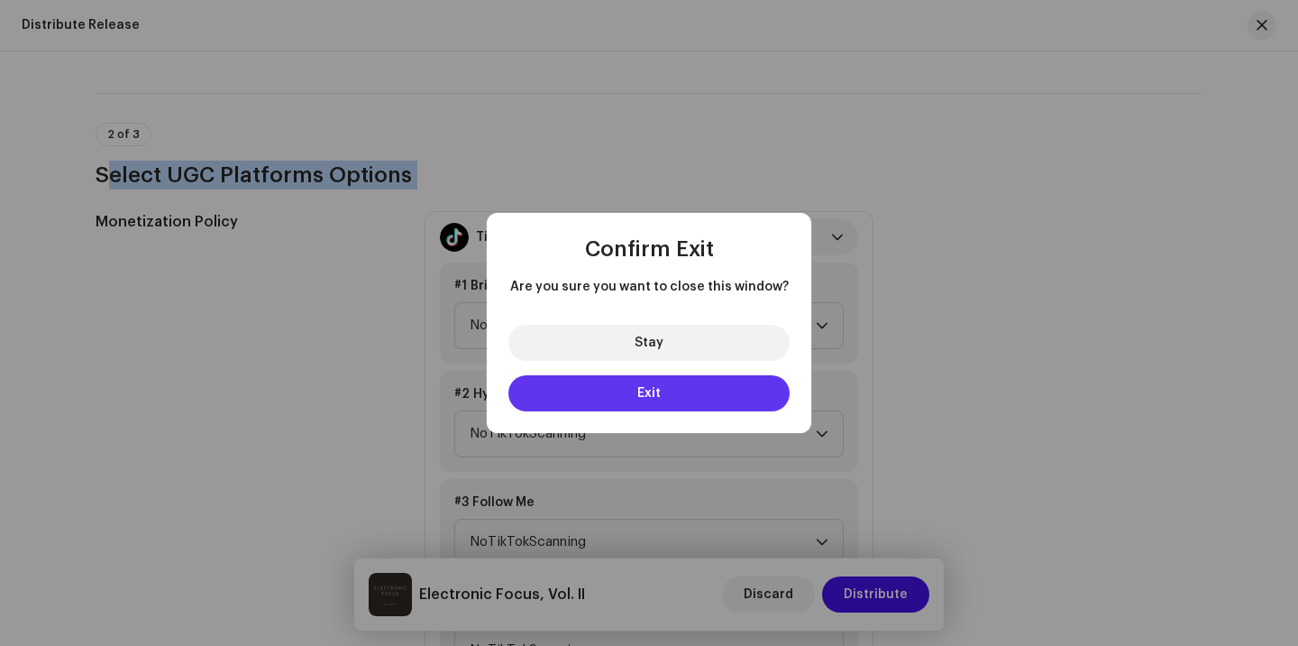
click at [643, 391] on span "Exit" at bounding box center [648, 393] width 23 height 13
